Goal: Task Accomplishment & Management: Complete application form

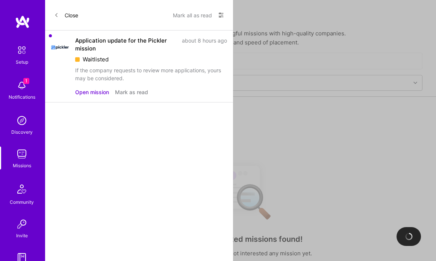
click at [97, 91] on button "Open mission" at bounding box center [92, 92] width 34 height 8
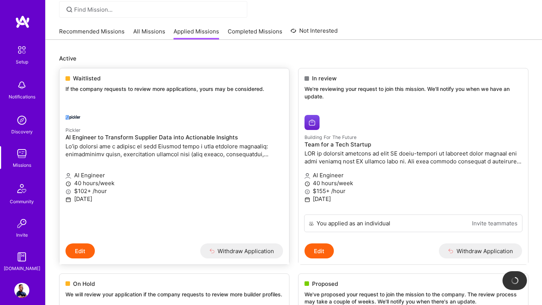
scroll to position [56, 0]
click at [84, 139] on h4 "AI Engineer to Transform Supplier Data into Actionable Insights" at bounding box center [173, 137] width 217 height 7
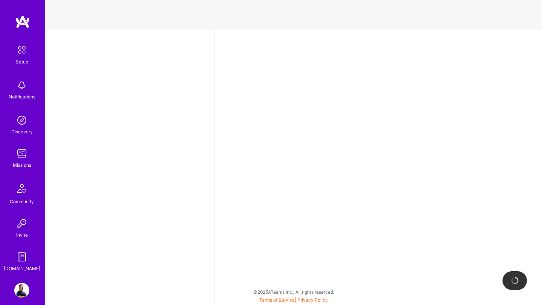
select select "US"
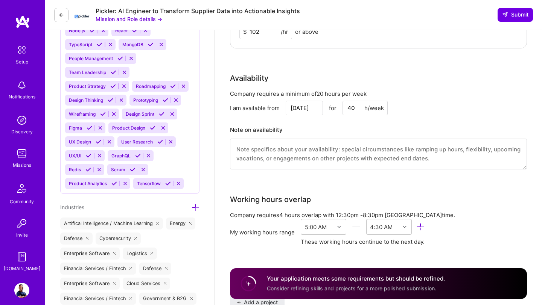
scroll to position [774, 0]
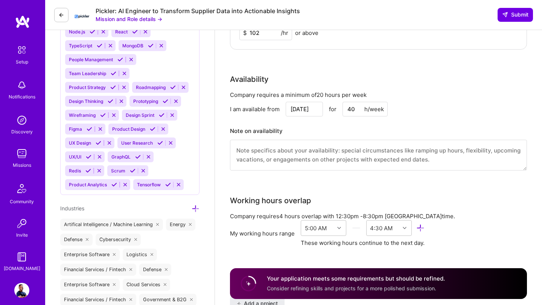
click at [20, 260] on img at bounding box center [21, 290] width 15 height 15
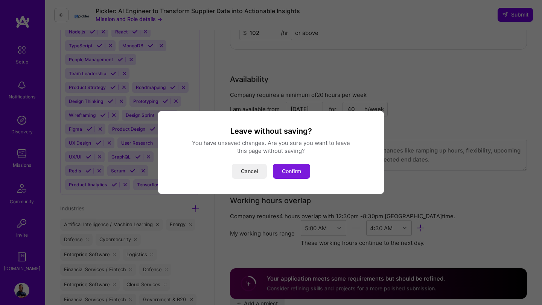
click at [295, 173] on button "Confirm" at bounding box center [291, 171] width 37 height 15
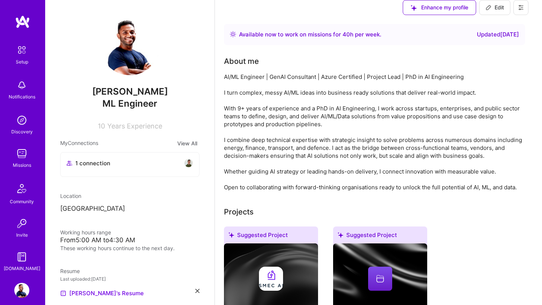
scroll to position [191, 0]
drag, startPoint x: 292, startPoint y: 181, endPoint x: 295, endPoint y: 197, distance: 16.8
click at [295, 227] on div "Suggested Project SMEC AI AI Solutions Implementation for SMEs [DATE] - Present…" at bounding box center [271, 299] width 94 height 145
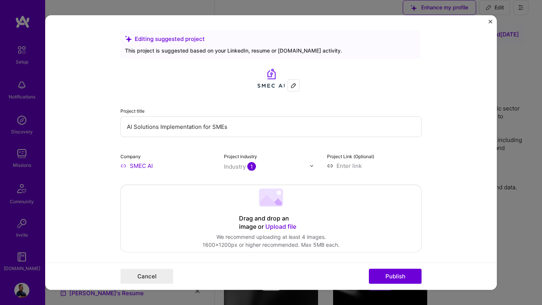
click at [138, 165] on input "SMEC AI" at bounding box center [167, 166] width 94 height 8
click at [152, 169] on input "SMEC AI" at bounding box center [167, 166] width 94 height 8
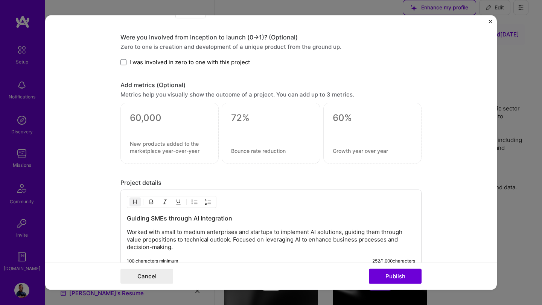
scroll to position [536, 0]
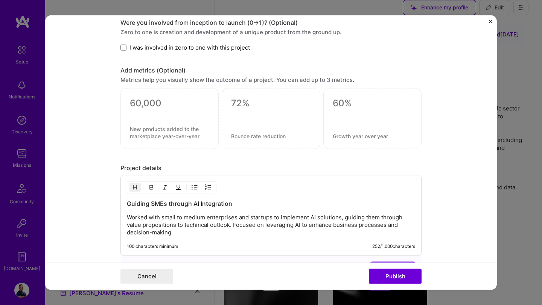
click at [313, 230] on p "Worked with small to medium enterprises and startups to implement AI solutions,…" at bounding box center [271, 225] width 288 height 23
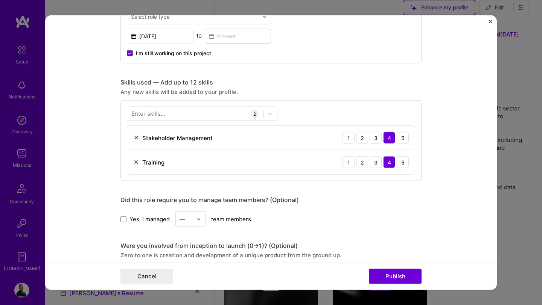
scroll to position [265, 0]
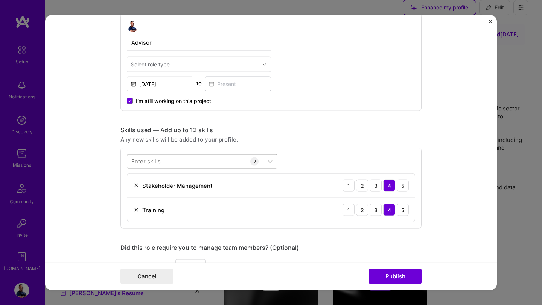
click at [206, 162] on div at bounding box center [195, 161] width 136 height 12
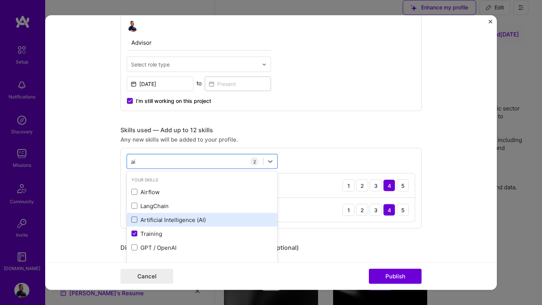
click at [134, 221] on span at bounding box center [134, 220] width 6 height 6
click at [0, 0] on input "checkbox" at bounding box center [0, 0] width 0 height 0
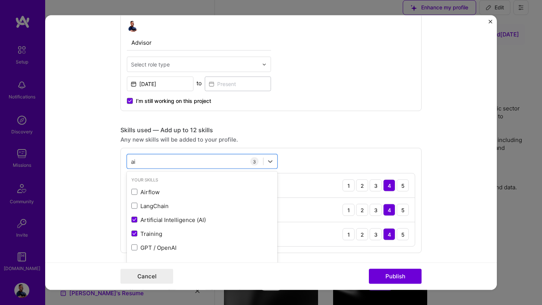
type input "ai"
click at [378, 83] on div "Advisor Select role type [DATE] to I’m still working on this project" at bounding box center [270, 63] width 301 height 98
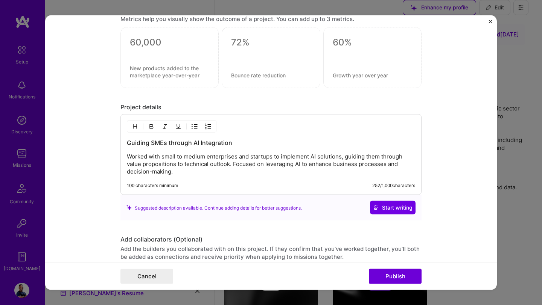
scroll to position [721, 0]
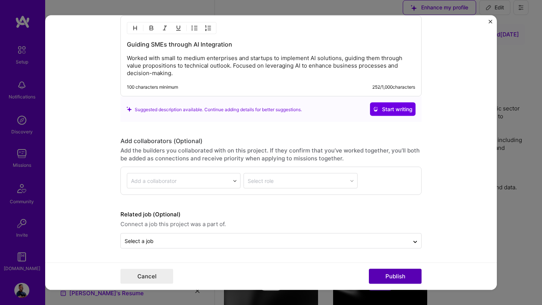
click at [391, 260] on button "Publish" at bounding box center [395, 276] width 53 height 15
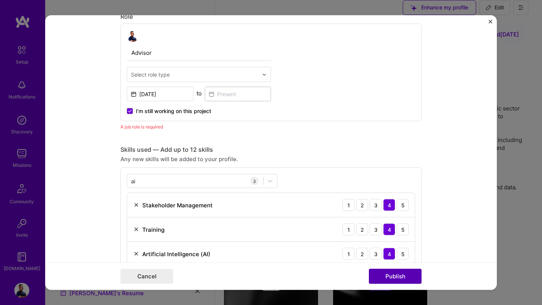
scroll to position [253, 0]
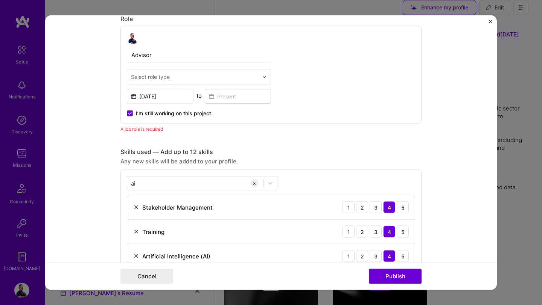
click at [261, 79] on div "Select role type" at bounding box center [194, 77] width 135 height 15
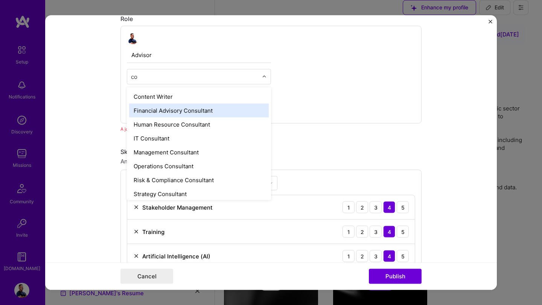
type input "c"
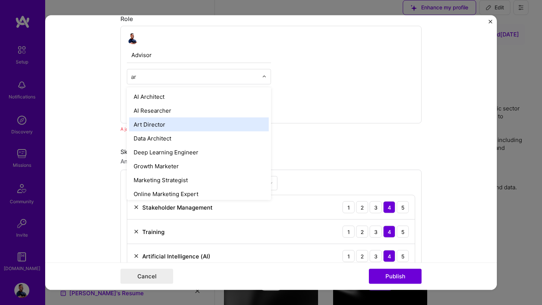
type input "a"
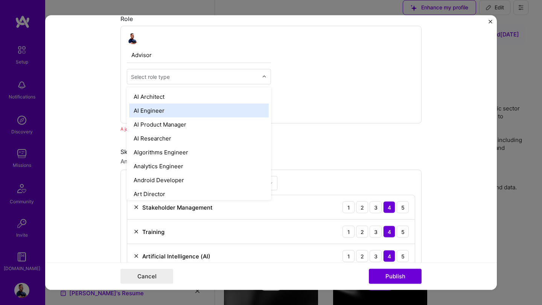
click at [157, 112] on div "AI Engineer" at bounding box center [199, 111] width 140 height 14
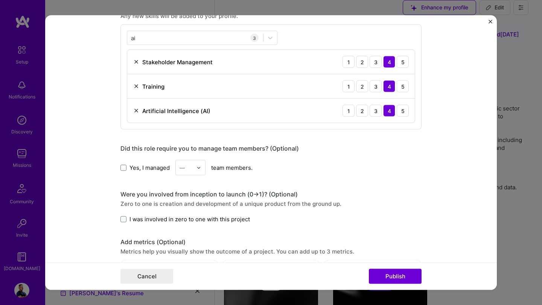
scroll to position [492, 0]
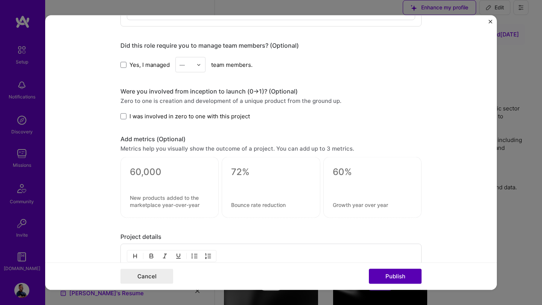
click at [403, 260] on button "Publish" at bounding box center [395, 276] width 53 height 15
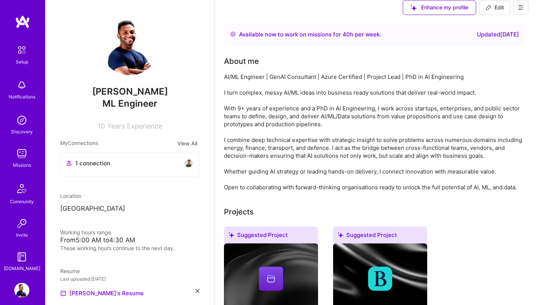
scroll to position [346, 0]
click at [24, 162] on div "Missions" at bounding box center [22, 165] width 18 height 8
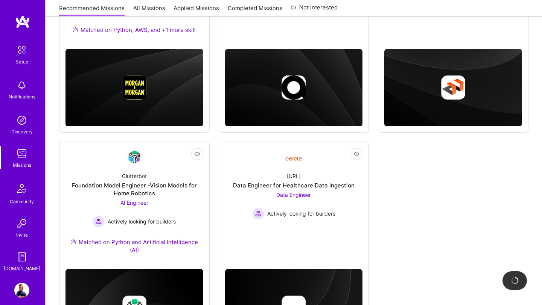
scroll to position [263, 0]
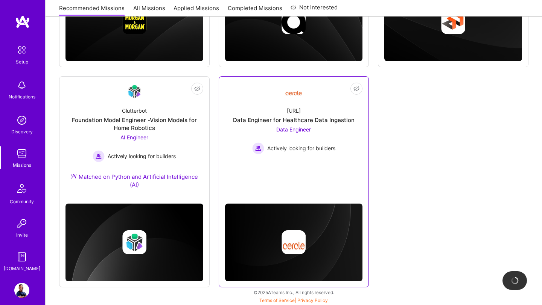
click at [291, 130] on span "Data Engineer" at bounding box center [293, 129] width 35 height 6
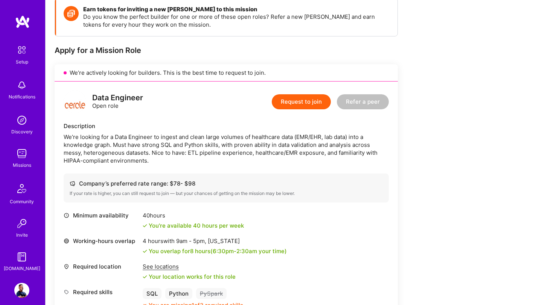
scroll to position [137, 0]
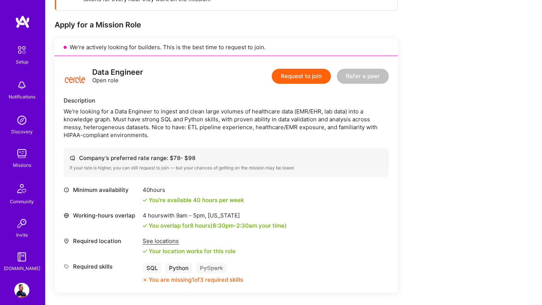
click at [20, 155] on img at bounding box center [21, 153] width 15 height 15
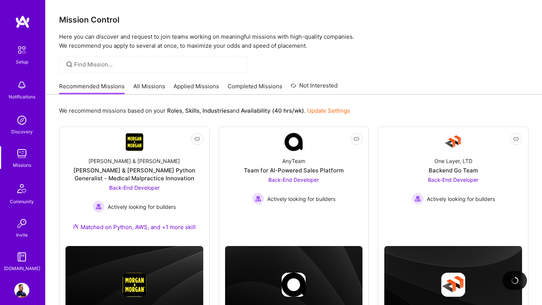
click at [150, 90] on link "All Missions" at bounding box center [149, 88] width 32 height 12
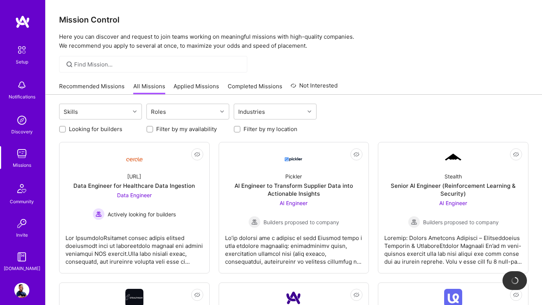
click at [60, 128] on div at bounding box center [62, 129] width 7 height 7
click at [63, 128] on input "Looking for builders" at bounding box center [63, 129] width 5 height 5
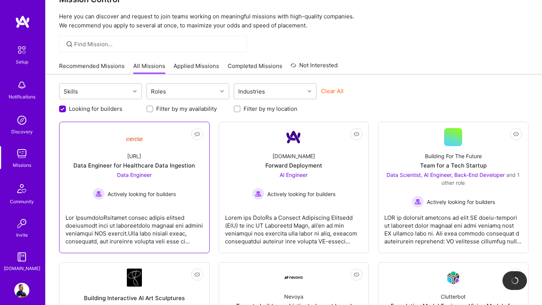
scroll to position [21, 0]
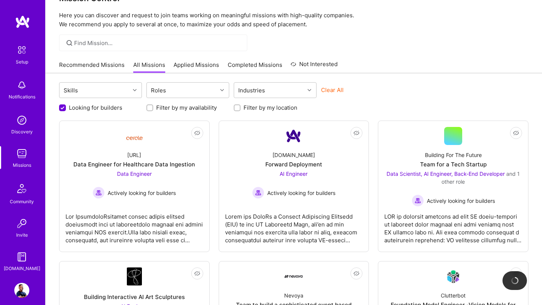
click at [63, 106] on input "Looking for builders" at bounding box center [63, 108] width 7 height 7
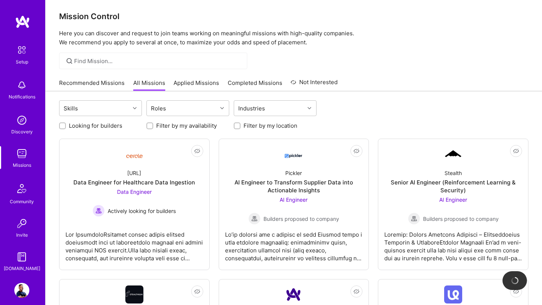
scroll to position [0, 0]
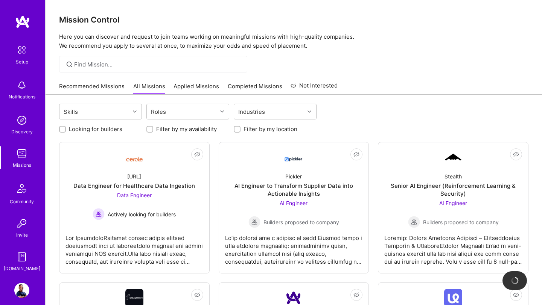
click at [63, 130] on input "Looking for builders" at bounding box center [63, 129] width 5 height 5
checkbox input "true"
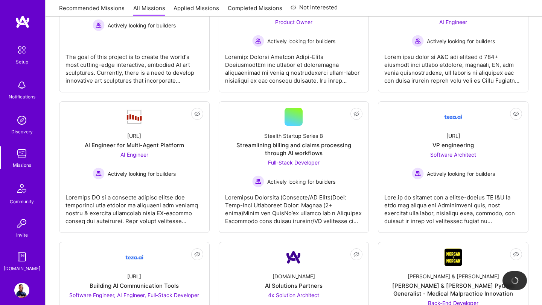
scroll to position [338, 0]
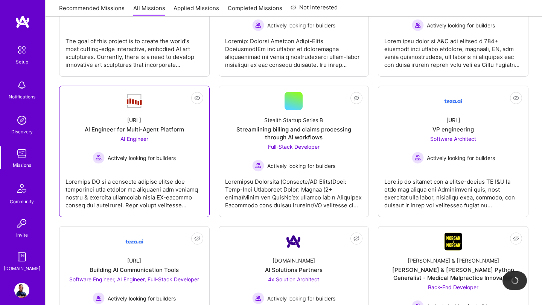
click at [115, 137] on div "AI Engineer Actively looking for builders" at bounding box center [134, 149] width 83 height 29
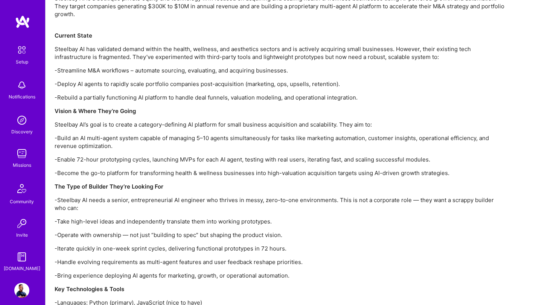
scroll to position [547, 0]
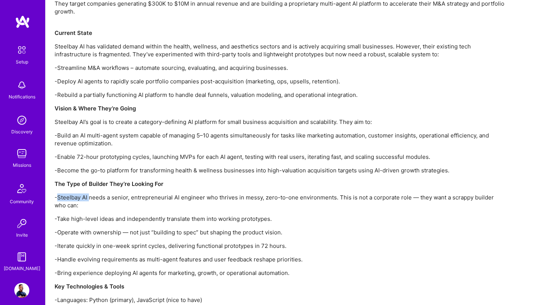
drag, startPoint x: 57, startPoint y: 197, endPoint x: 89, endPoint y: 198, distance: 32.0
click at [89, 198] on p "-Steelbay AI needs a senior, entrepreneurial AI engineer who thrives in messy, …" at bounding box center [280, 202] width 451 height 16
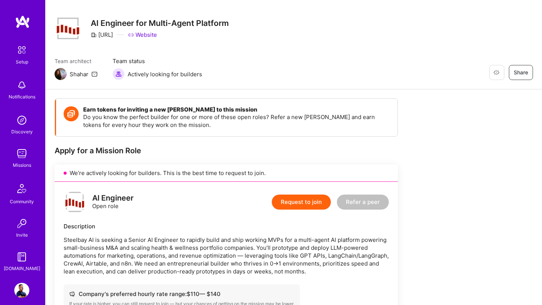
scroll to position [0, 0]
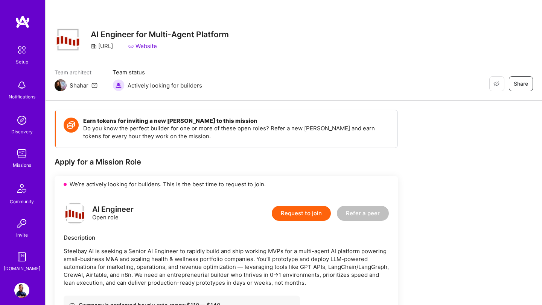
click at [22, 155] on img at bounding box center [21, 153] width 15 height 15
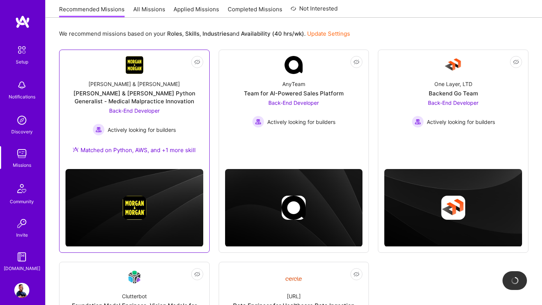
scroll to position [224, 0]
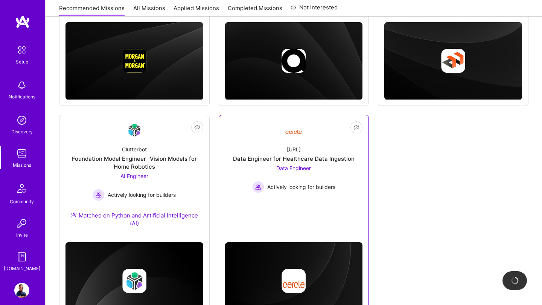
click at [296, 169] on span "Data Engineer" at bounding box center [293, 168] width 35 height 6
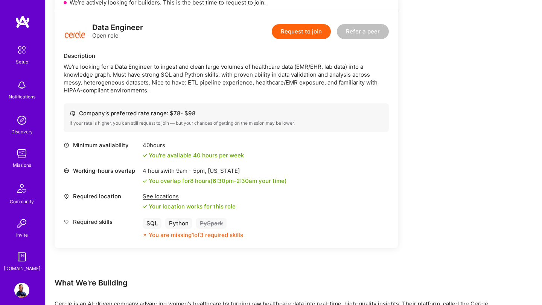
scroll to position [190, 0]
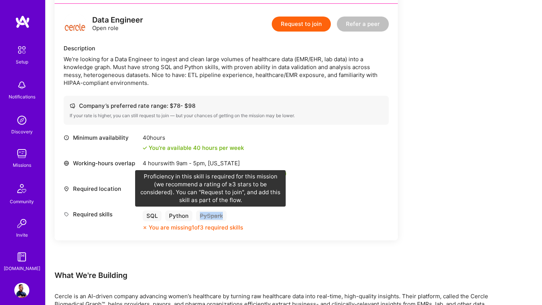
drag, startPoint x: 200, startPoint y: 215, endPoint x: 228, endPoint y: 225, distance: 29.5
click at [227, 225] on div "SQL Python PySpark You are missing 1 of 3 required skills" at bounding box center [193, 221] width 100 height 21
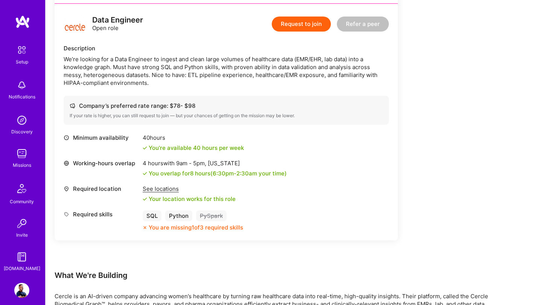
click at [244, 259] on div "Earn tokens for inviting a new [PERSON_NAME] to this mission Do you know the pe…" at bounding box center [226, 95] width 343 height 351
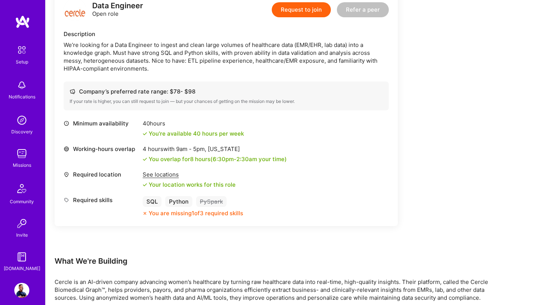
scroll to position [249, 0]
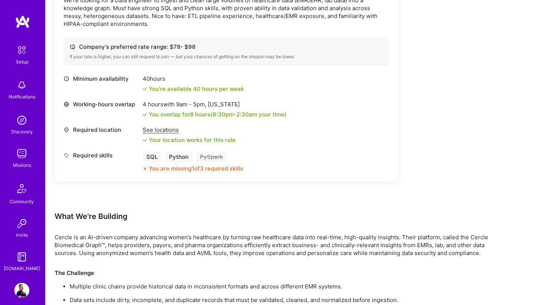
click at [23, 260] on img at bounding box center [21, 290] width 15 height 15
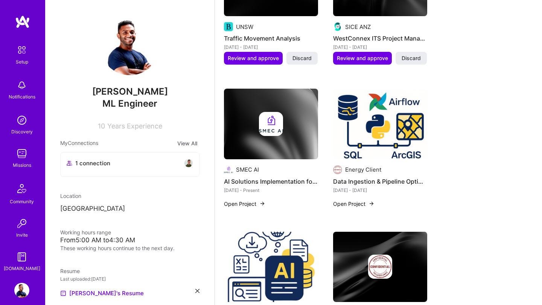
scroll to position [852, 0]
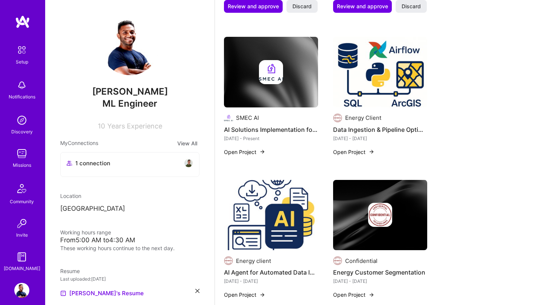
click at [363, 70] on img at bounding box center [380, 72] width 94 height 71
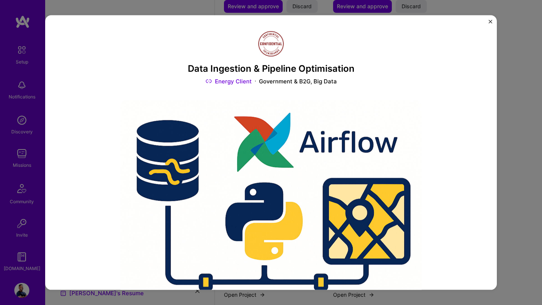
click at [436, 23] on img "Close" at bounding box center [490, 22] width 4 height 4
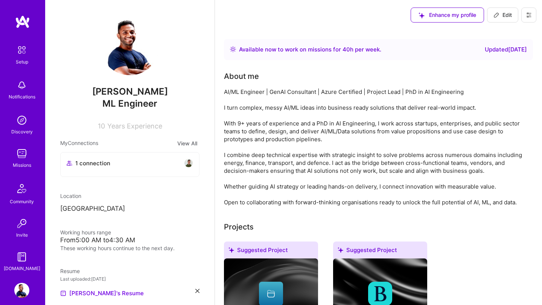
click at [436, 19] on button "Edit" at bounding box center [502, 15] width 31 height 15
select select "US"
select select "Right Now"
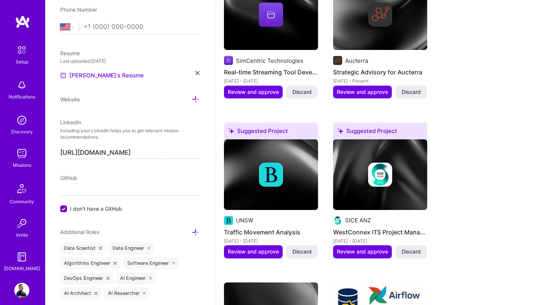
scroll to position [1108, 0]
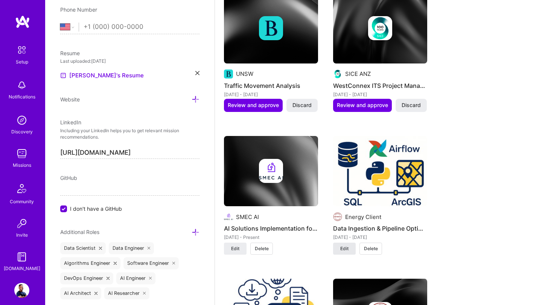
click at [346, 246] on span "Edit" at bounding box center [344, 249] width 8 height 7
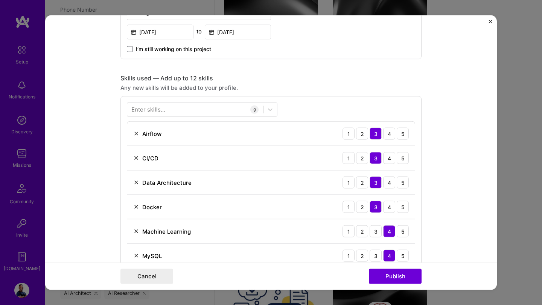
scroll to position [478, 0]
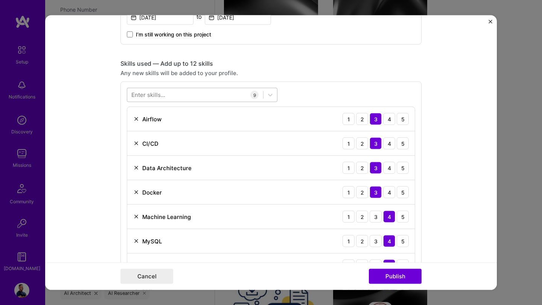
click at [168, 93] on div at bounding box center [195, 95] width 136 height 12
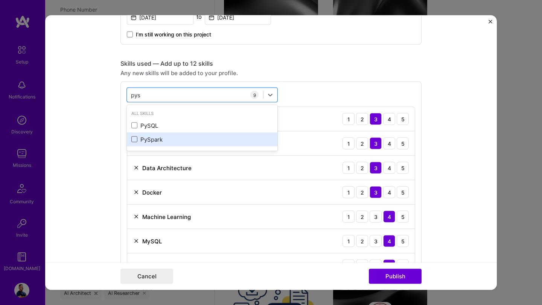
click at [135, 141] on span at bounding box center [134, 140] width 6 height 6
click at [0, 0] on input "checkbox" at bounding box center [0, 0] width 0 height 0
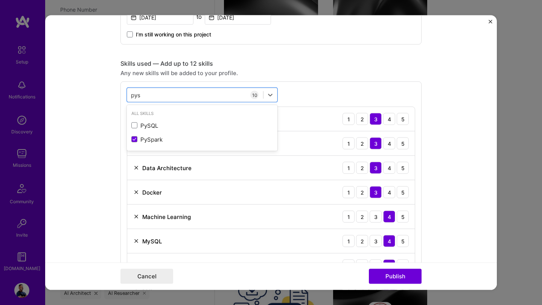
type input "pys"
click at [305, 82] on div "option PySpark, selected. option PySQL focused, 0 of 2. 2 results available for…" at bounding box center [270, 220] width 301 height 276
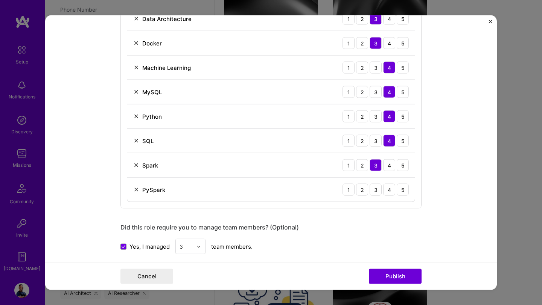
scroll to position [634, 0]
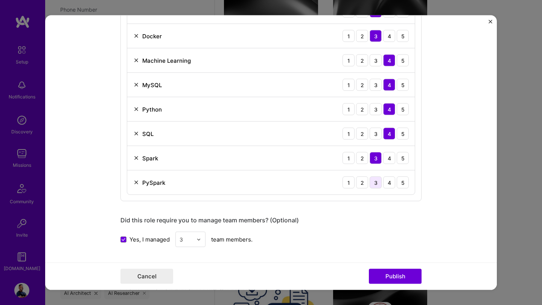
click at [376, 182] on div "3" at bounding box center [375, 183] width 12 height 12
click at [398, 260] on button "Publish" at bounding box center [395, 276] width 53 height 15
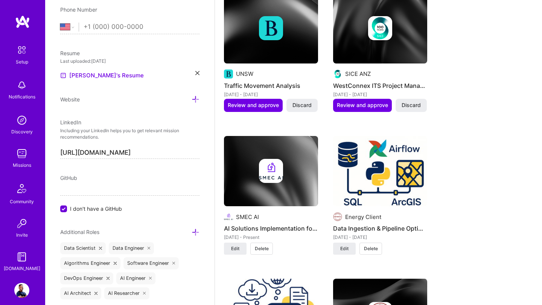
click at [23, 260] on img at bounding box center [21, 290] width 15 height 15
click at [21, 160] on img at bounding box center [21, 153] width 15 height 15
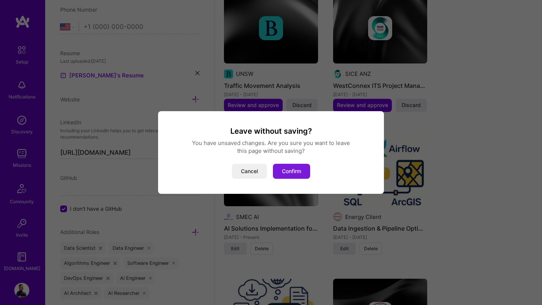
click at [293, 174] on button "Confirm" at bounding box center [291, 171] width 37 height 15
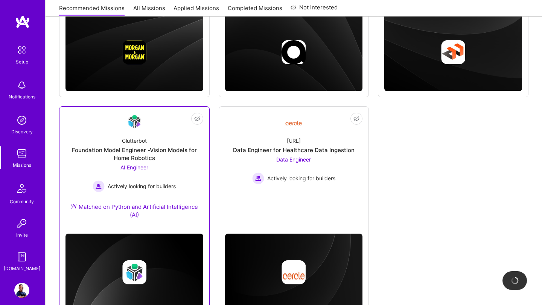
scroll to position [263, 0]
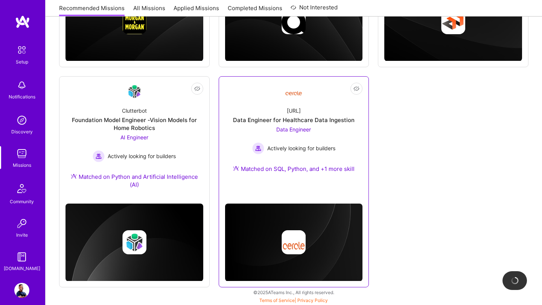
click at [289, 128] on span "Data Engineer" at bounding box center [293, 129] width 35 height 6
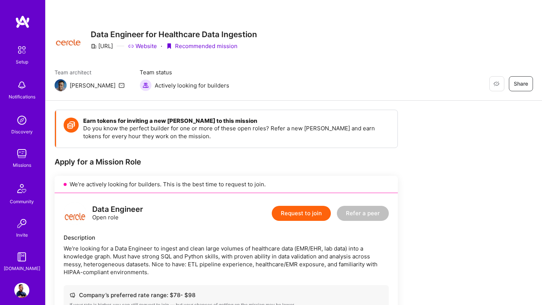
click at [302, 216] on button "Request to join" at bounding box center [301, 213] width 59 height 15
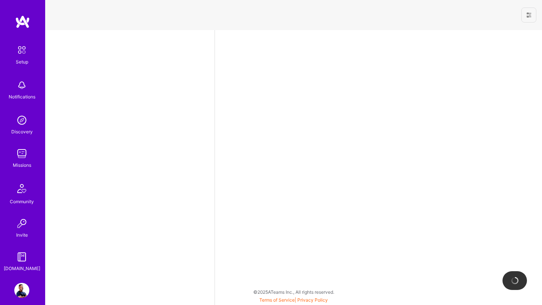
select select "US"
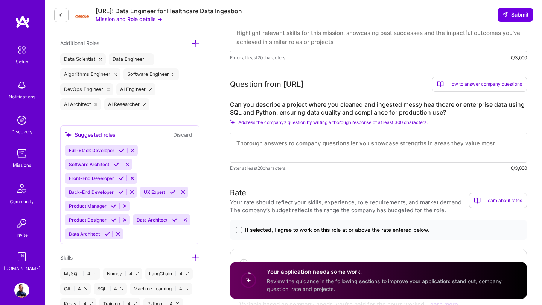
scroll to position [258, 0]
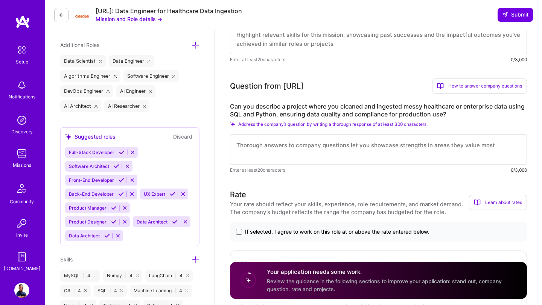
drag, startPoint x: 284, startPoint y: 87, endPoint x: 314, endPoint y: 86, distance: 30.1
click at [314, 86] on div "Question from [URL] How to answer company questions Mastering company questions…" at bounding box center [378, 86] width 297 height 15
